Goal: Information Seeking & Learning: Learn about a topic

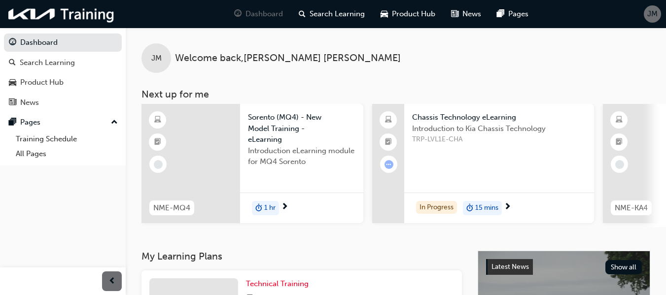
click at [480, 137] on span "TRP-LVL1E-CHA" at bounding box center [499, 139] width 174 height 11
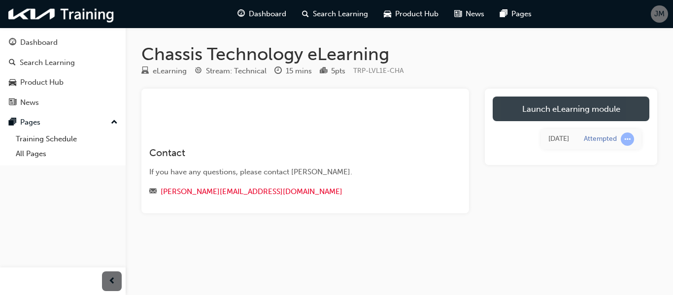
click at [512, 110] on link "Launch eLearning module" at bounding box center [571, 109] width 157 height 25
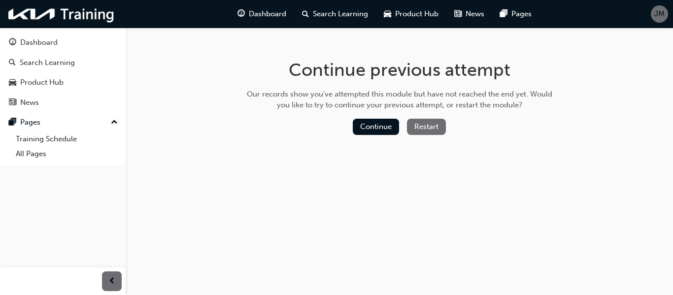
click at [424, 128] on button "Restart" at bounding box center [426, 127] width 39 height 16
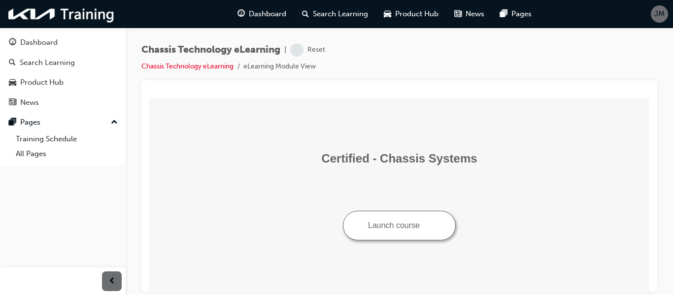
click at [387, 219] on button "Launch course" at bounding box center [399, 225] width 113 height 30
click at [260, 18] on span "Dashboard" at bounding box center [267, 13] width 37 height 11
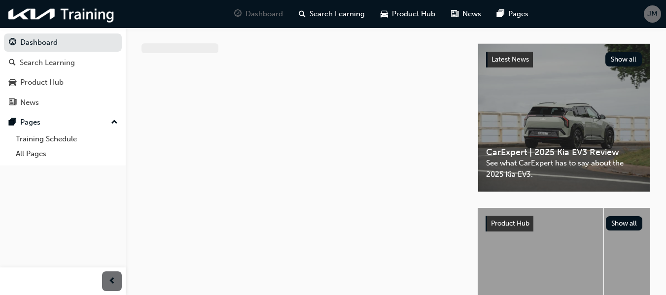
scroll to position [42, 0]
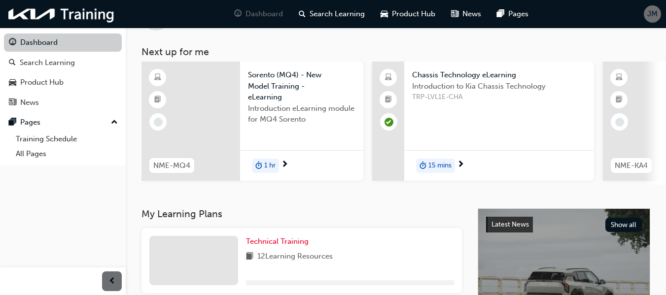
click at [50, 40] on link "Dashboard" at bounding box center [63, 43] width 118 height 18
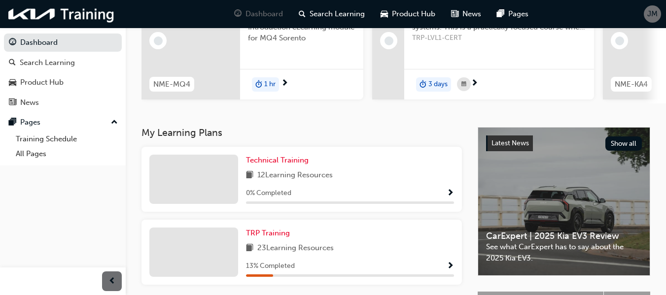
scroll to position [129, 0]
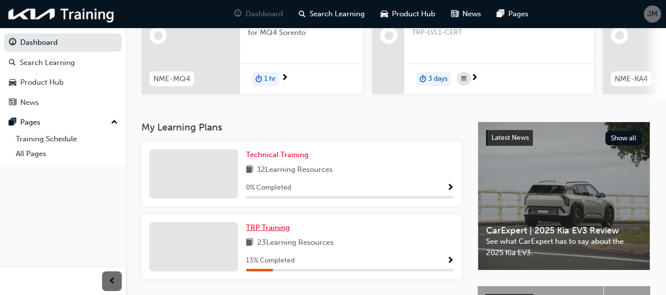
click at [253, 228] on span "TRP Training" at bounding box center [268, 227] width 44 height 9
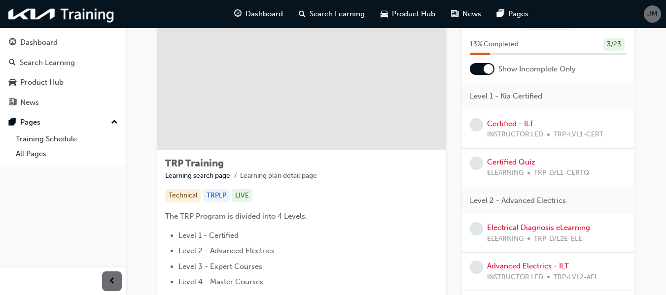
scroll to position [50, 0]
click at [480, 67] on div at bounding box center [482, 68] width 25 height 12
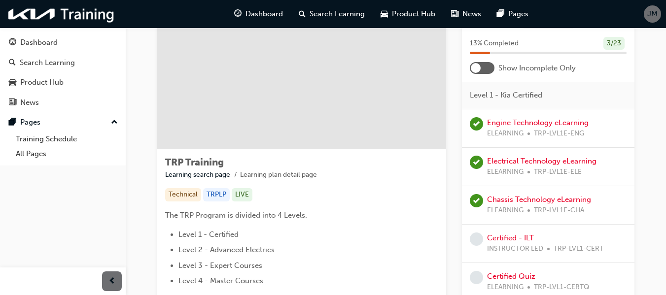
click at [480, 67] on div at bounding box center [476, 68] width 10 height 10
